Goal: Information Seeking & Learning: Learn about a topic

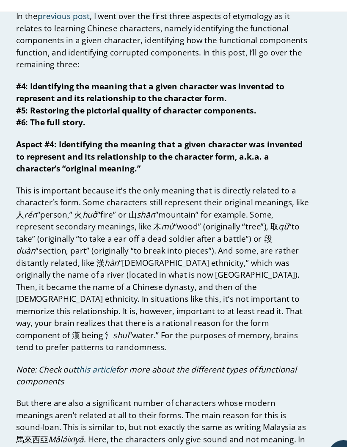
scroll to position [69, 0]
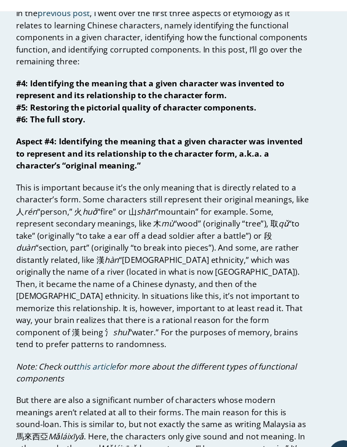
click at [100, 346] on link "this article" at bounding box center [116, 351] width 33 height 10
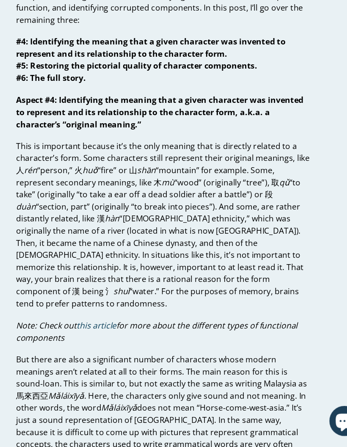
scroll to position [75, 0]
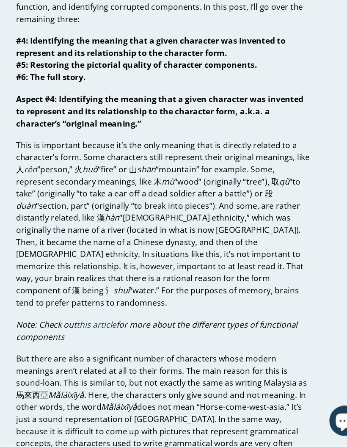
click at [100, 340] on link "this article" at bounding box center [116, 345] width 33 height 10
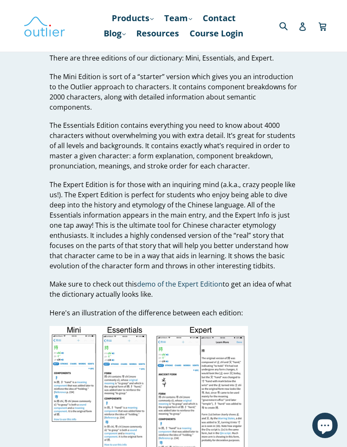
scroll to position [2096, 0]
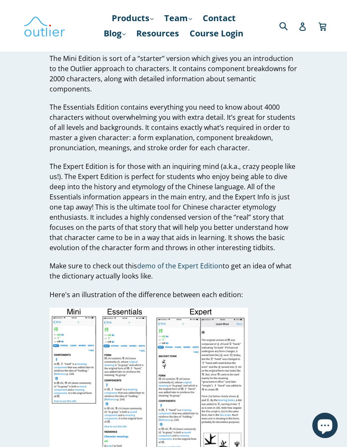
click at [206, 261] on link "demo of the Expert Edition" at bounding box center [180, 266] width 86 height 10
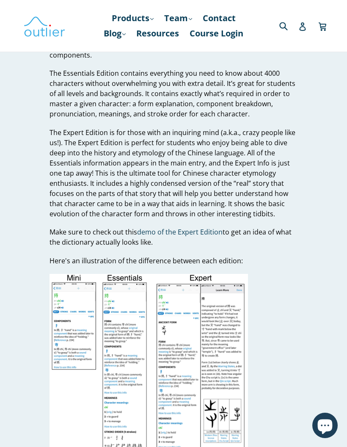
click at [186, 227] on link "demo of the Expert Edition" at bounding box center [180, 232] width 86 height 10
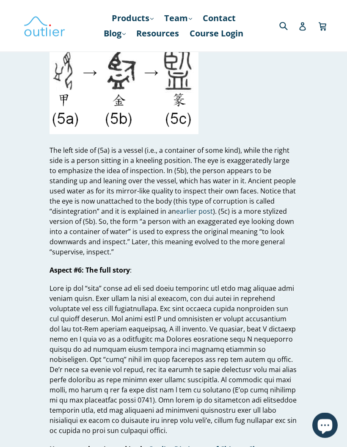
scroll to position [1667, 0]
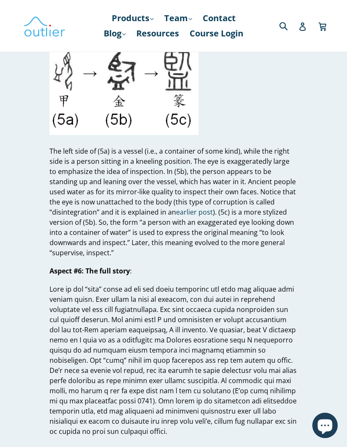
click at [196, 208] on link "earlier post" at bounding box center [194, 213] width 37 height 10
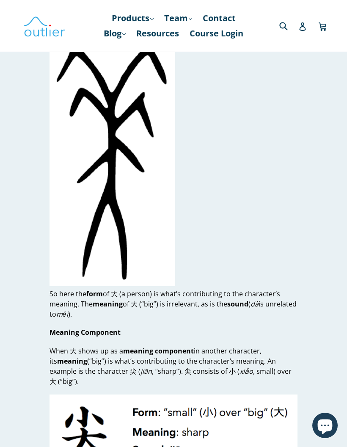
scroll to position [822, 0]
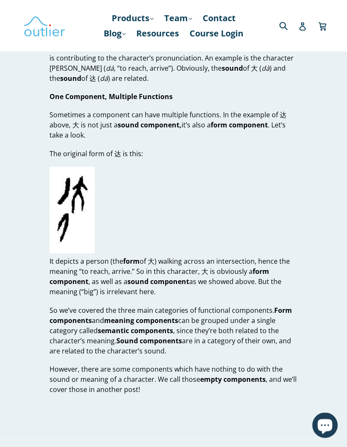
scroll to position [1430, 0]
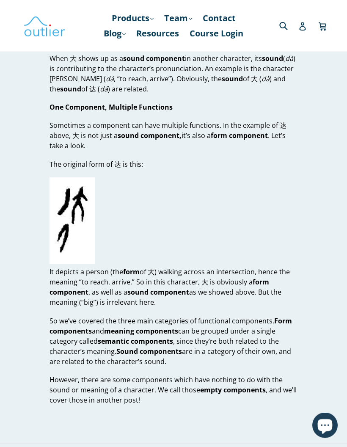
click at [240, 386] on strong "empty components" at bounding box center [233, 390] width 66 height 9
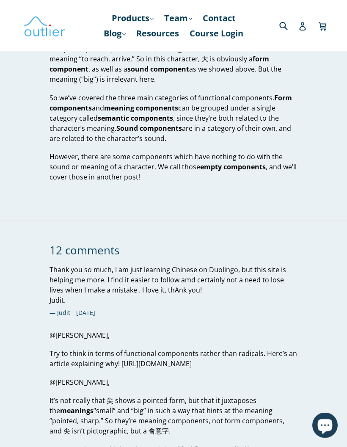
scroll to position [1643, 0]
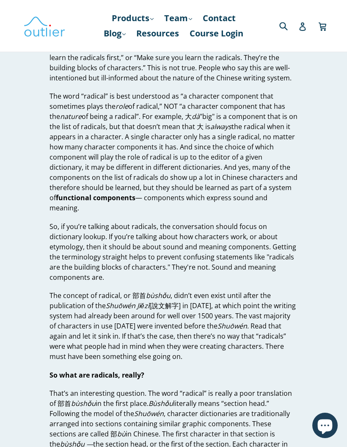
scroll to position [141, 0]
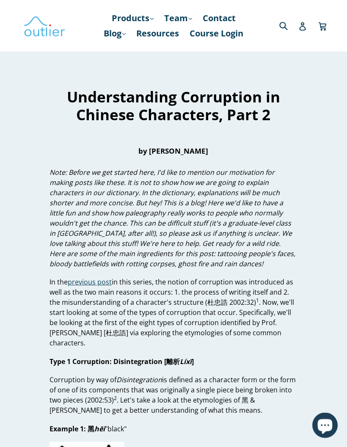
scroll to position [7, 0]
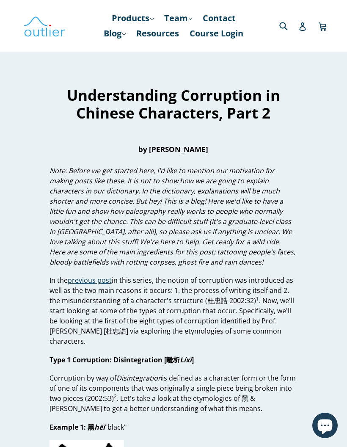
click at [103, 279] on span "previous post" at bounding box center [90, 280] width 44 height 9
